Goal: Information Seeking & Learning: Learn about a topic

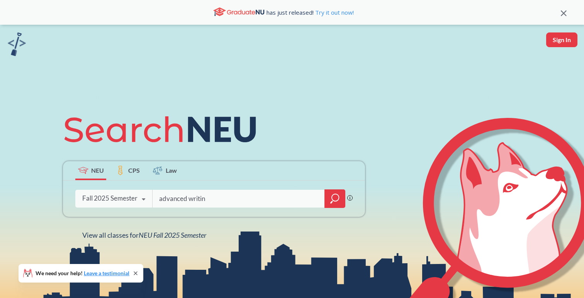
type input "advanced writing"
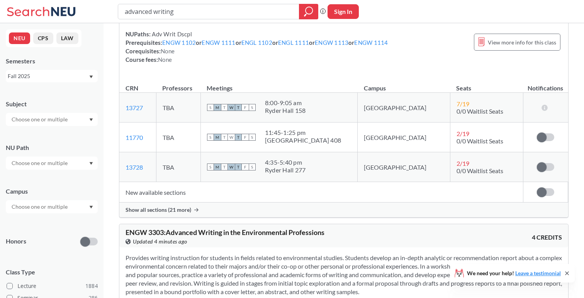
scroll to position [1668, 0]
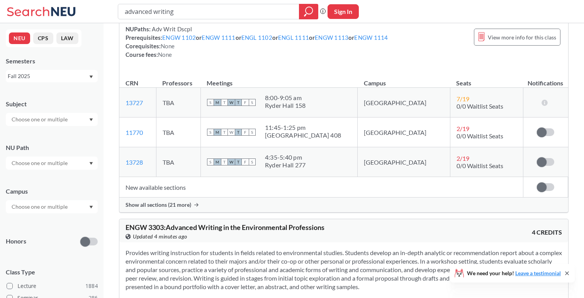
click at [48, 209] on input "text" at bounding box center [40, 206] width 65 height 9
click at [68, 246] on div "Online ( 667 )" at bounding box center [53, 245] width 87 height 9
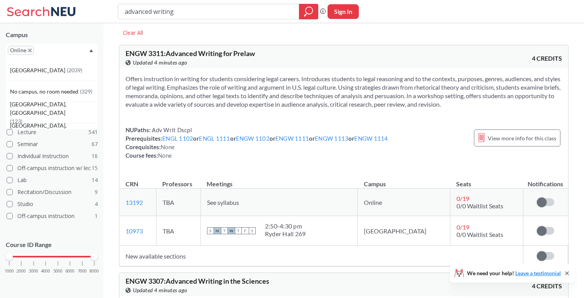
scroll to position [22, 0]
click at [84, 48] on div "Online" at bounding box center [52, 52] width 92 height 16
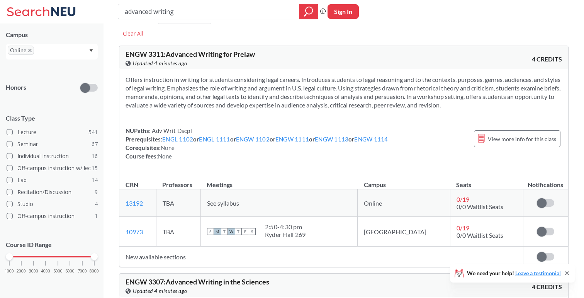
scroll to position [0, 0]
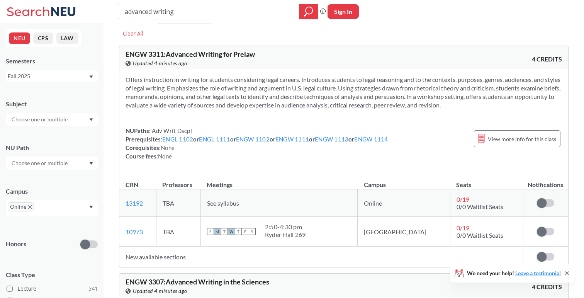
click at [36, 78] on div "Fall 2025" at bounding box center [48, 76] width 81 height 9
click at [51, 120] on div "Summer 1 2025" at bounding box center [53, 121] width 87 height 9
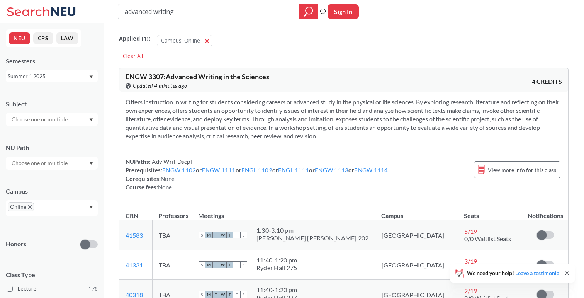
click at [68, 75] on div "Summer 1 2025" at bounding box center [48, 76] width 81 height 9
click at [68, 82] on div "Fall 2025" at bounding box center [52, 92] width 92 height 21
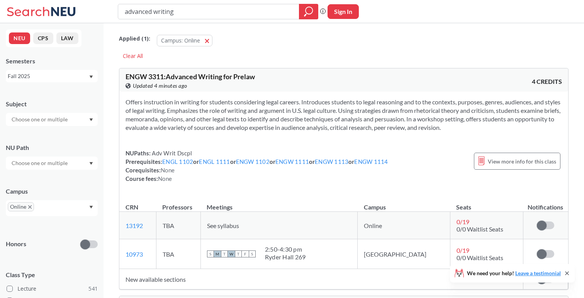
click at [66, 75] on div "Fall 2025" at bounding box center [48, 76] width 81 height 9
click at [56, 113] on div "Summer 2 2025" at bounding box center [53, 114] width 87 height 9
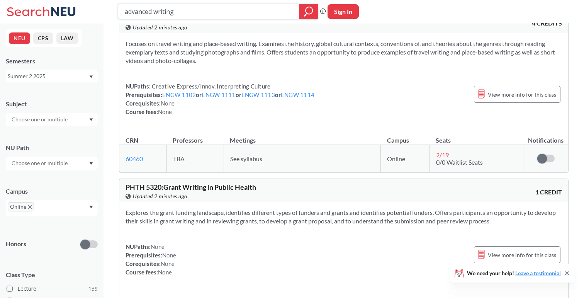
scroll to position [2221, 0]
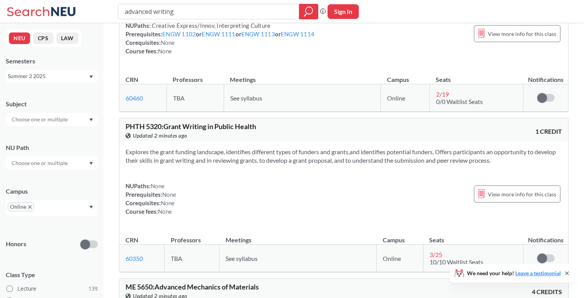
click at [434, 192] on div "NUPaths: None Prerequisites: None Corequisites: None Course fees: None View mor…" at bounding box center [344, 199] width 437 height 34
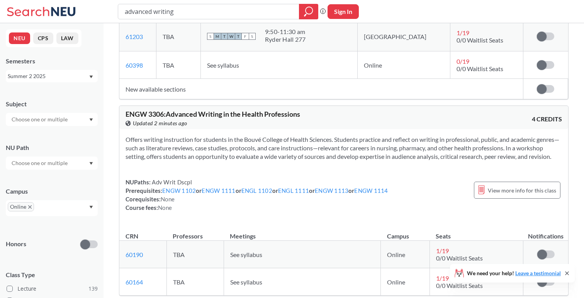
scroll to position [0, 0]
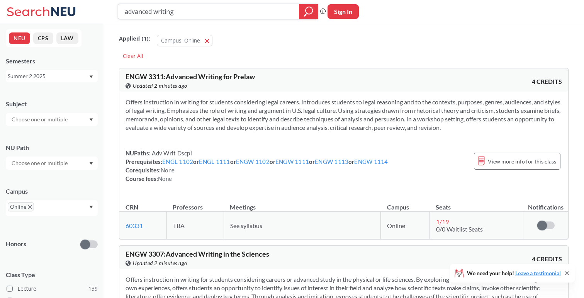
click at [188, 10] on input "advanced writing" at bounding box center [209, 11] width 170 height 13
type input "advanced writing tech"
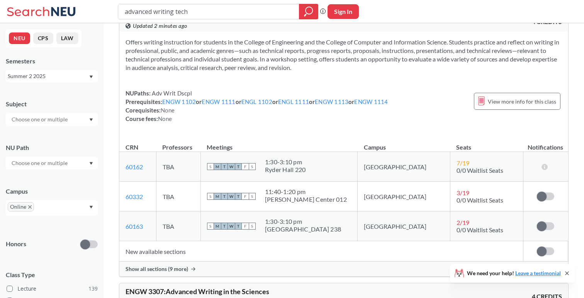
scroll to position [262, 0]
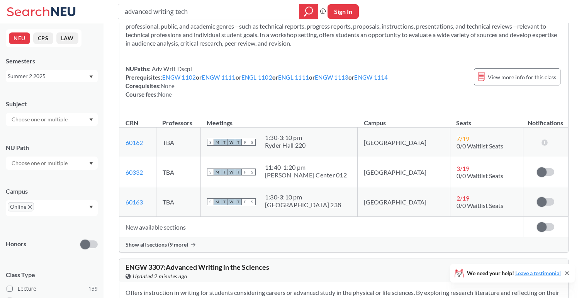
click at [165, 243] on span "Show all sections (9 more)" at bounding box center [157, 244] width 63 height 7
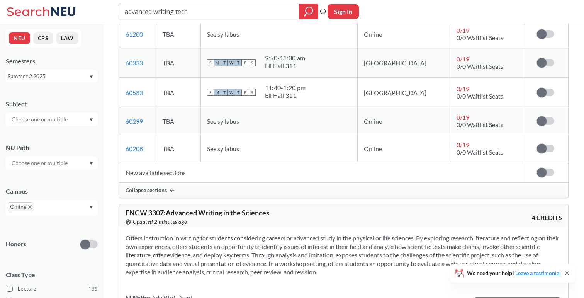
scroll to position [575, 0]
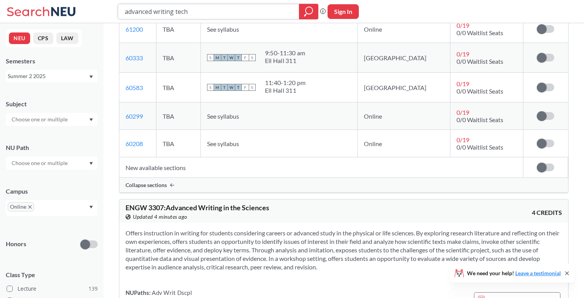
drag, startPoint x: 238, startPoint y: 12, endPoint x: 109, endPoint y: 10, distance: 128.7
click at [109, 10] on div "advanced writing tech Phrase search guarantees the exact search appears in the …" at bounding box center [292, 11] width 584 height 23
type input "macro"
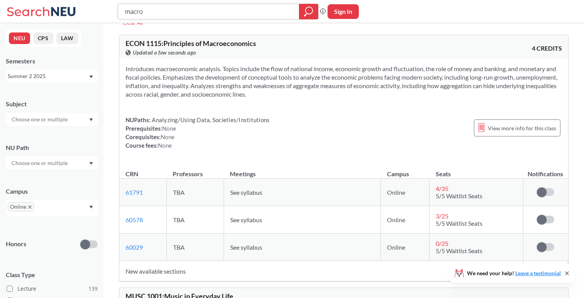
scroll to position [28, 0]
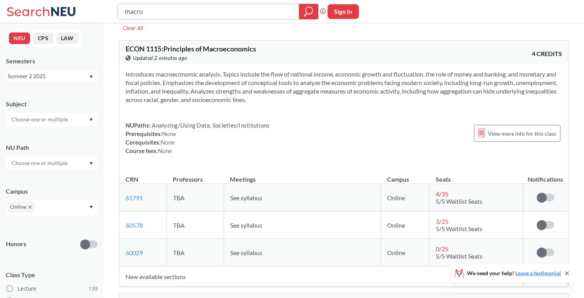
click at [181, 9] on input "macro" at bounding box center [209, 11] width 170 height 13
type input "acct1201"
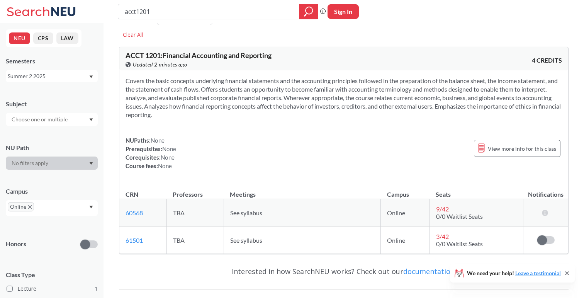
scroll to position [30, 0]
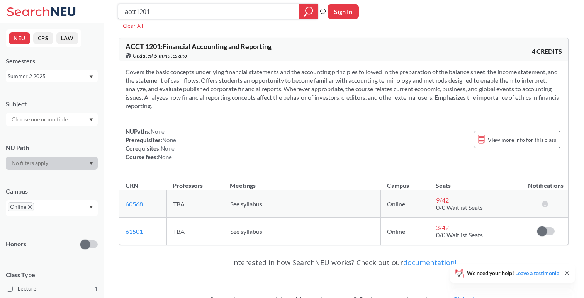
drag, startPoint x: 194, startPoint y: 12, endPoint x: 66, endPoint y: 3, distance: 127.8
click at [66, 3] on div "acct1201 Phrase search guarantees the exact search appears in the results. Ex. …" at bounding box center [292, 11] width 584 height 23
type input "orgb"
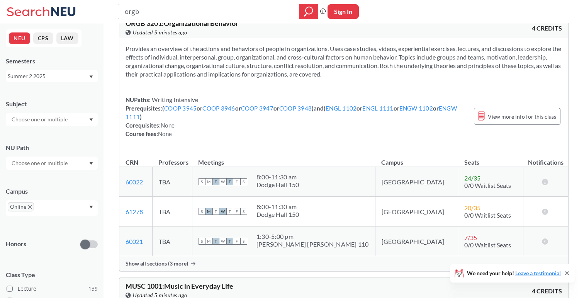
scroll to position [58, 0]
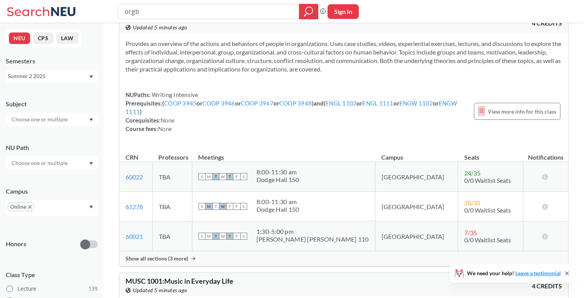
click at [174, 259] on span "Show all sections (3 more)" at bounding box center [157, 258] width 63 height 7
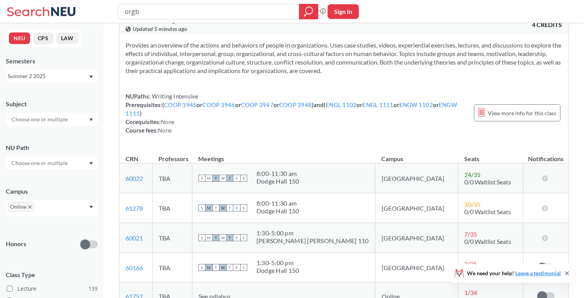
scroll to position [0, 0]
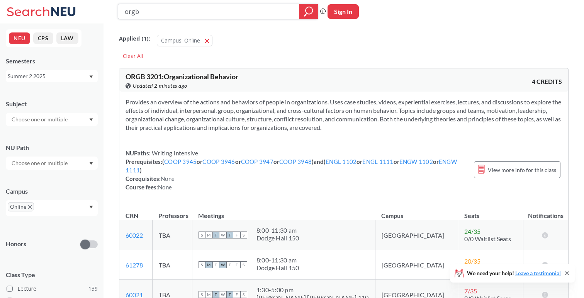
click at [218, 10] on input "orgb" at bounding box center [209, 11] width 170 height 13
paste input "MISM 3515"
type input "MISM 3515"
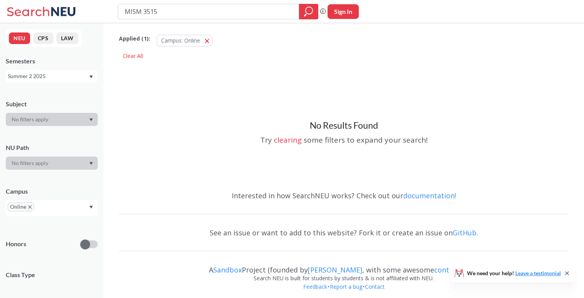
click at [43, 76] on div "Summer 2 2025" at bounding box center [48, 76] width 81 height 9
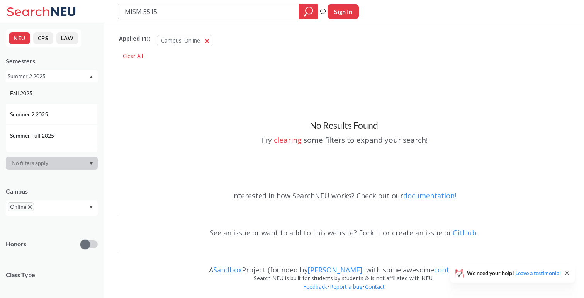
click at [53, 92] on div "Fall 2025" at bounding box center [53, 93] width 87 height 9
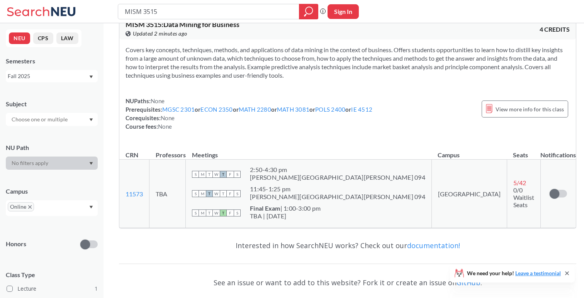
scroll to position [54, 0]
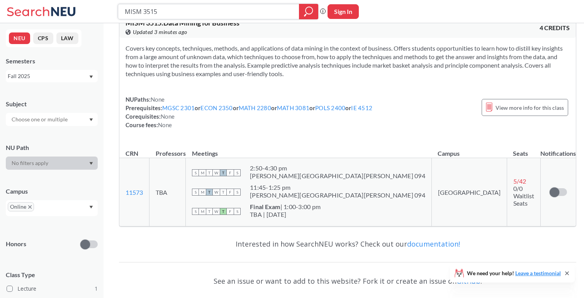
drag, startPoint x: 238, startPoint y: 12, endPoint x: 43, endPoint y: 7, distance: 195.6
click at [43, 7] on div "MISM 3515 Phrase search guarantees the exact search appears in the results. Ex.…" at bounding box center [292, 11] width 584 height 23
paste input "2"
type input "MISM 3525"
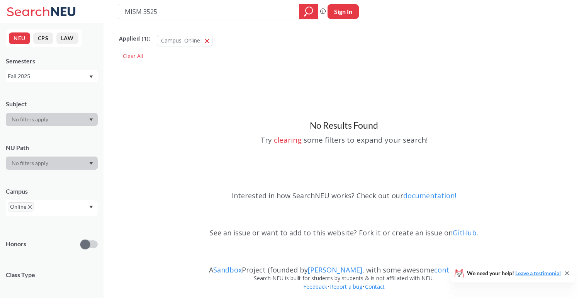
click at [43, 70] on div "Fall 2025" at bounding box center [52, 76] width 92 height 12
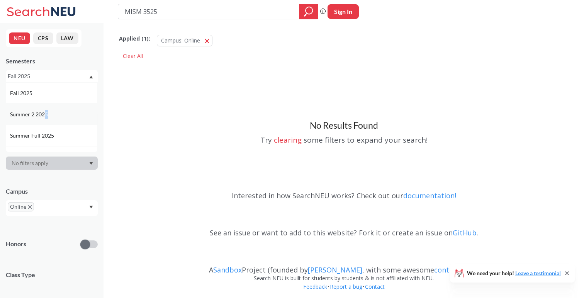
click at [45, 118] on div "Summer 2 2025" at bounding box center [52, 114] width 92 height 21
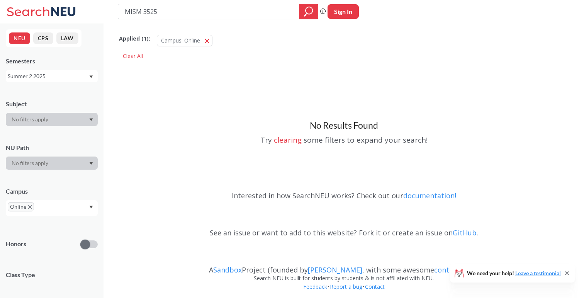
click at [341, 15] on button "Sign In" at bounding box center [343, 11] width 31 height 15
select select "US"
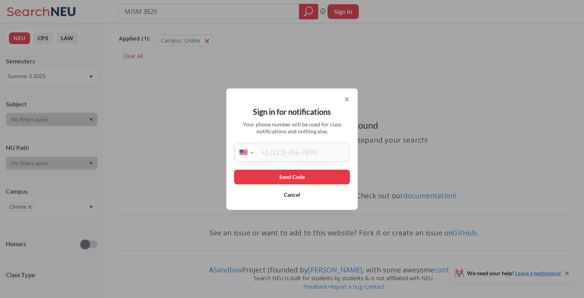
click at [300, 94] on div "Sign in for notifications Your phone number will be used for class notification…" at bounding box center [291, 148] width 131 height 121
click at [369, 85] on div "Sign in for notifications Your phone number will be used for class notification…" at bounding box center [292, 149] width 584 height 298
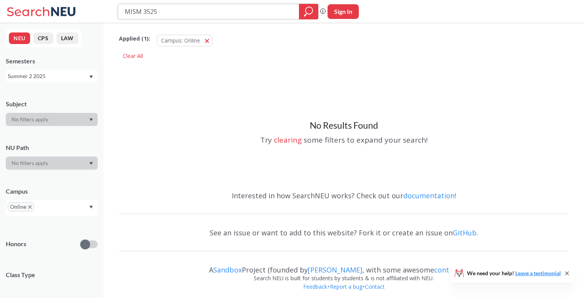
click at [309, 11] on icon "magnifying glass" at bounding box center [308, 11] width 9 height 11
click at [65, 72] on div "Summer 2 2025" at bounding box center [48, 76] width 81 height 9
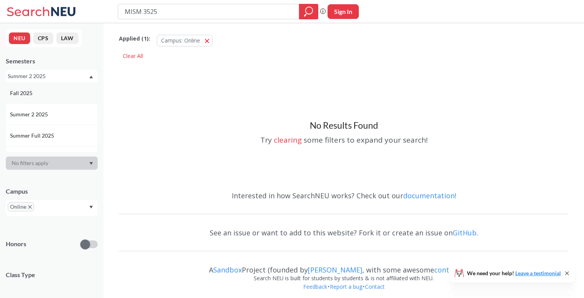
click at [53, 92] on div "Fall 2025" at bounding box center [53, 93] width 87 height 9
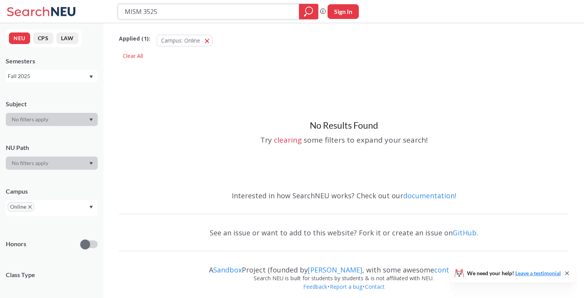
click at [307, 13] on icon "magnifying glass" at bounding box center [308, 11] width 9 height 11
click at [207, 41] on button "Campus: Online Online" at bounding box center [185, 41] width 56 height 12
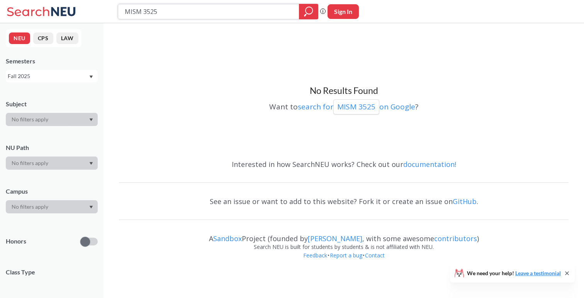
click at [307, 15] on icon "magnifying glass" at bounding box center [308, 11] width 9 height 11
click at [306, 12] on icon "magnifying glass" at bounding box center [308, 11] width 9 height 11
click at [61, 77] on div "Fall 2025" at bounding box center [48, 76] width 81 height 9
click at [53, 119] on div "Summer 2 2025" at bounding box center [52, 114] width 92 height 21
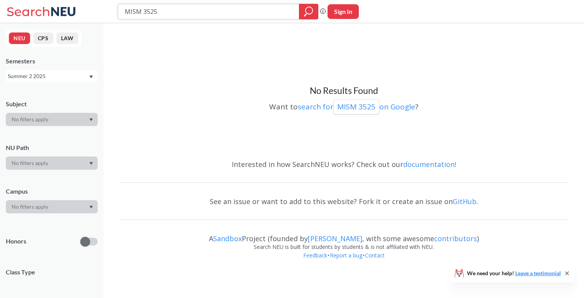
click at [312, 11] on icon "magnifying glass" at bounding box center [309, 10] width 7 height 7
click at [80, 74] on div "Summer 2 2025" at bounding box center [48, 76] width 81 height 9
click at [206, 14] on input "MISM 3525" at bounding box center [209, 11] width 170 height 13
click at [143, 11] on input "MISM 3525" at bounding box center [209, 11] width 170 height 13
type input "MISM3525"
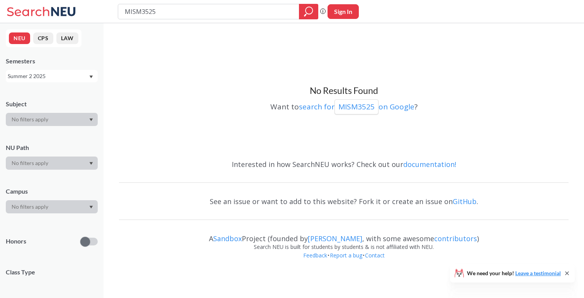
click at [65, 79] on div "Summer 2 2025" at bounding box center [48, 76] width 81 height 9
click at [53, 132] on span "Summer Full 2025" at bounding box center [33, 135] width 46 height 9
click at [68, 73] on div "Summer Full 2025" at bounding box center [48, 76] width 81 height 9
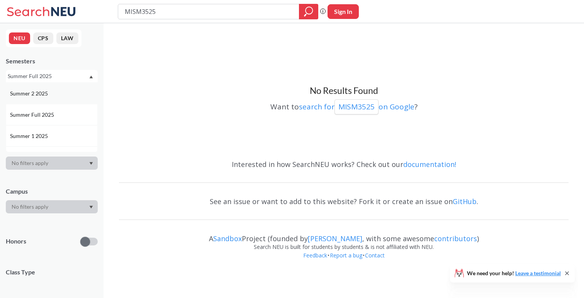
scroll to position [21, 0]
click at [62, 133] on div "Summer 1 2025" at bounding box center [53, 135] width 87 height 9
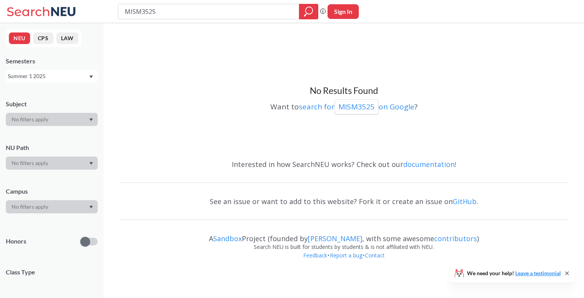
click at [76, 74] on div "Summer 1 2025" at bounding box center [48, 76] width 81 height 9
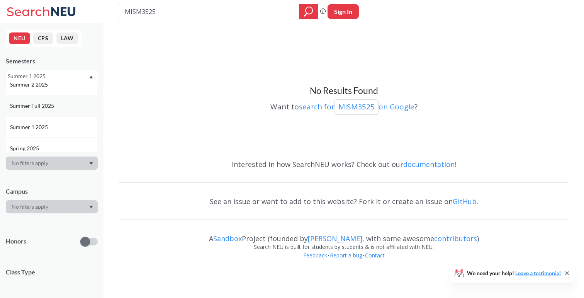
scroll to position [49, 0]
click at [62, 126] on div "Spring 2025" at bounding box center [53, 128] width 87 height 9
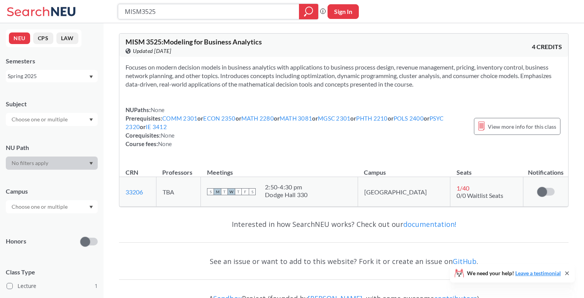
drag, startPoint x: 169, startPoint y: 8, endPoint x: 112, endPoint y: 8, distance: 57.2
click at [112, 8] on div "MISM3525 Phrase search guarantees the exact search appears in the results. Ex. …" at bounding box center [292, 11] width 584 height 23
paste input "2510"
type input "MISM 2510"
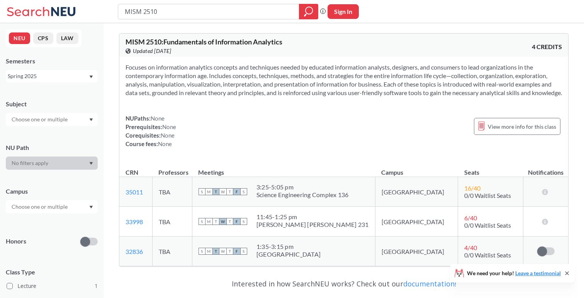
click at [40, 84] on div "NEU CPS LAW Semesters Spring 2025 Subject NU Path Campus Honors Class Type Lect…" at bounding box center [52, 160] width 104 height 275
click at [53, 68] on div "Semesters Spring 2025" at bounding box center [52, 70] width 92 height 26
click at [53, 73] on div "Spring 2025" at bounding box center [48, 76] width 81 height 9
click at [46, 92] on div "Fall 2025" at bounding box center [53, 93] width 87 height 9
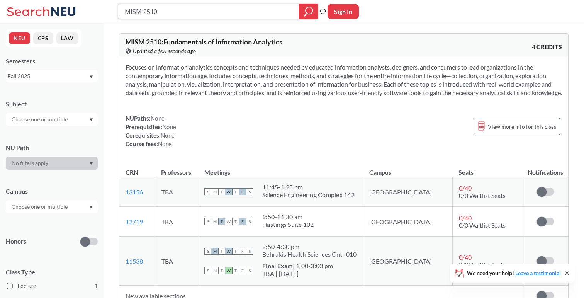
drag, startPoint x: 179, startPoint y: 9, endPoint x: 109, endPoint y: 7, distance: 69.6
click at [109, 7] on div "MISM 2510 Phrase search guarantees the exact search appears in the results. Ex.…" at bounding box center [292, 11] width 584 height 23
paste input "MISM 3405"
type input "MISM 3405"
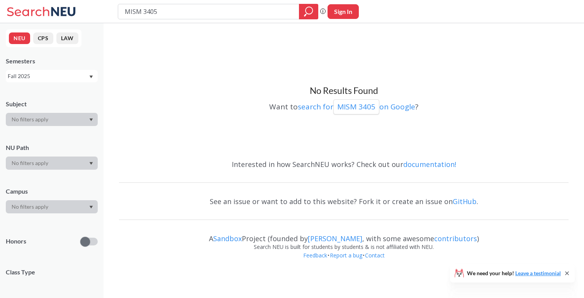
click at [49, 77] on div "Fall 2025" at bounding box center [48, 76] width 81 height 9
click at [51, 119] on div "Summer 2 2025" at bounding box center [52, 114] width 92 height 21
click at [65, 85] on div "NEU CPS LAW Semesters Summer 2 2025 Subject NU Path Campus Honors Class Type Co…" at bounding box center [52, 160] width 104 height 275
click at [127, 11] on input "MISM 3405" at bounding box center [209, 11] width 170 height 13
type input "MISM 3405"
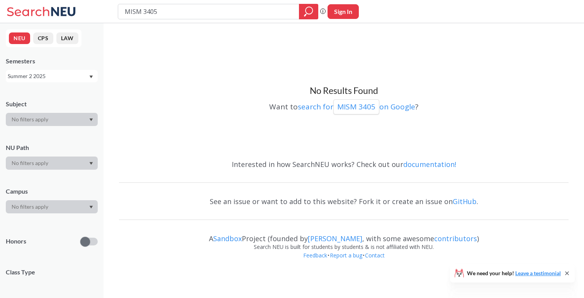
click at [73, 74] on div "Summer 2 2025" at bounding box center [48, 76] width 81 height 9
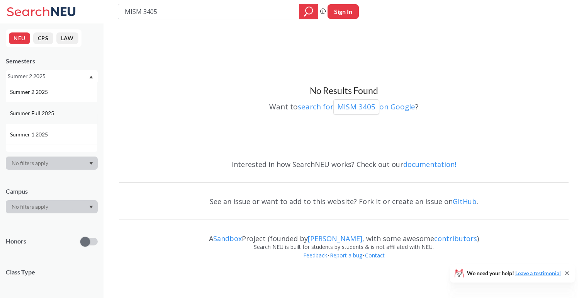
click at [56, 129] on div "Summer 1 2025" at bounding box center [52, 134] width 92 height 21
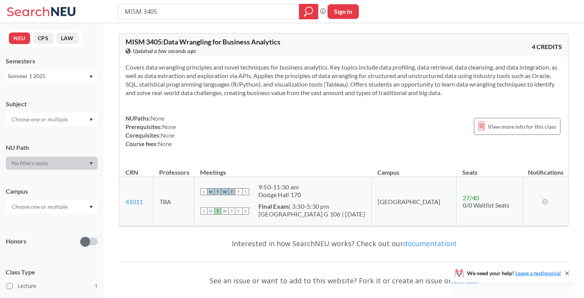
click at [66, 76] on div "Summer 1 2025" at bounding box center [48, 76] width 81 height 9
click at [66, 132] on div "Spring 2025" at bounding box center [53, 132] width 87 height 9
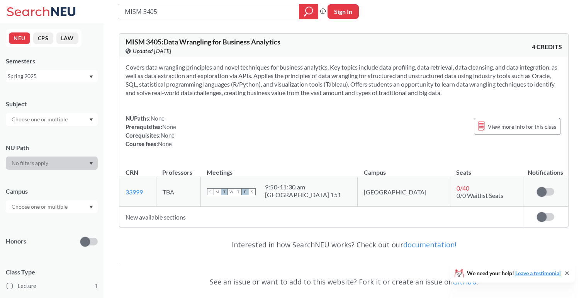
click at [66, 77] on div "Spring 2025" at bounding box center [48, 76] width 81 height 9
click at [52, 96] on div "Fall 2025" at bounding box center [53, 93] width 87 height 9
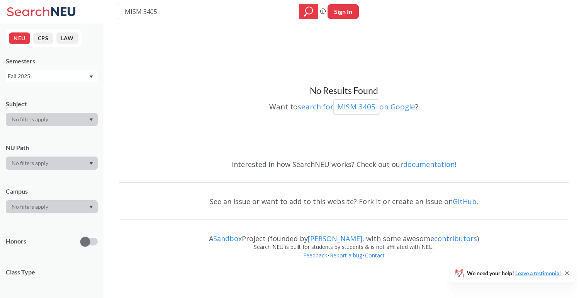
click at [65, 75] on div "Fall 2025" at bounding box center [48, 76] width 81 height 9
click at [60, 111] on div "Summer 2 2025" at bounding box center [53, 114] width 87 height 9
click at [174, 6] on input "MISM 3405" at bounding box center [209, 11] width 170 height 13
click at [177, 12] on input "MISM 3405" at bounding box center [209, 11] width 170 height 13
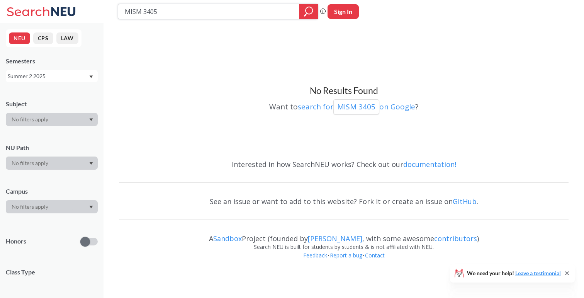
click at [236, 14] on input "MISM 3405" at bounding box center [209, 11] width 170 height 13
drag, startPoint x: 189, startPoint y: 12, endPoint x: 109, endPoint y: 9, distance: 79.7
click at [109, 9] on div "MISM 3405 Phrase search guarantees the exact search appears in the results. Ex.…" at bounding box center [292, 11] width 584 height 23
paste input "501"
type input "MISM 3501"
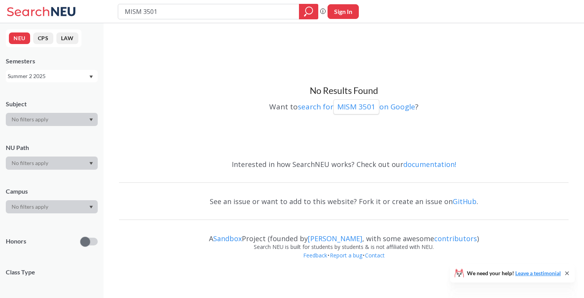
click at [61, 73] on div "Summer 2 2025" at bounding box center [48, 76] width 81 height 9
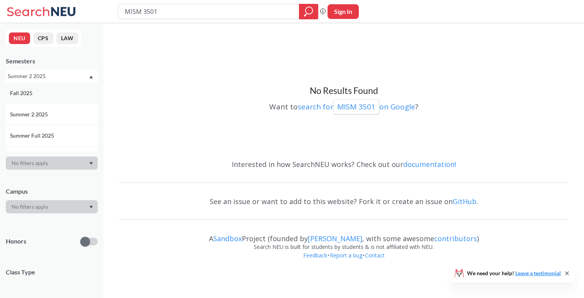
click at [50, 96] on div "Fall 2025" at bounding box center [53, 93] width 87 height 9
